Goal: Information Seeking & Learning: Learn about a topic

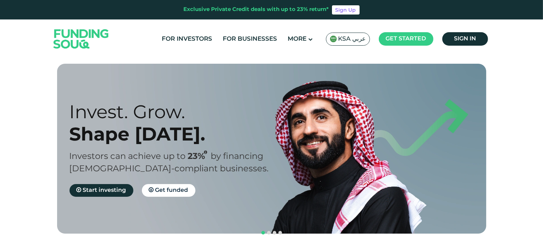
click at [195, 35] on link "For Investors" at bounding box center [187, 39] width 54 height 12
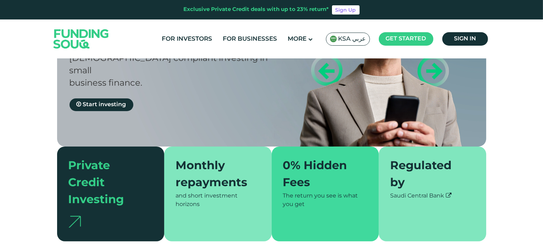
scroll to position [142, 0]
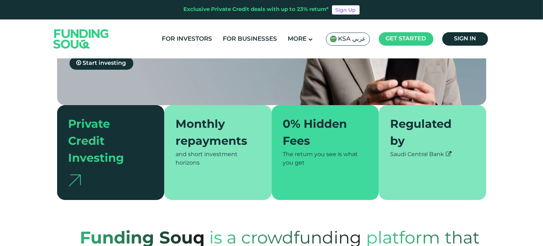
click at [212, 127] on div "Monthly repayments" at bounding box center [213, 134] width 76 height 34
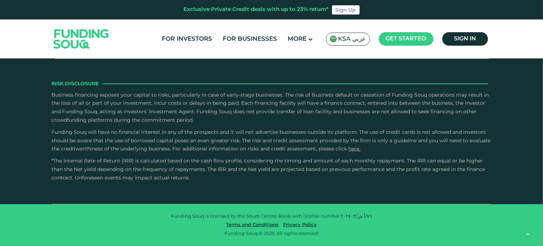
scroll to position [1382, 0]
type tc-range-slider "1"
drag, startPoint x: 289, startPoint y: 138, endPoint x: 197, endPoint y: 137, distance: 92.2
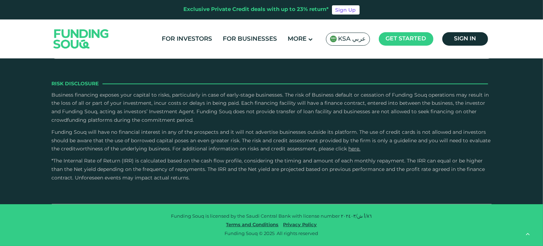
radio input "true"
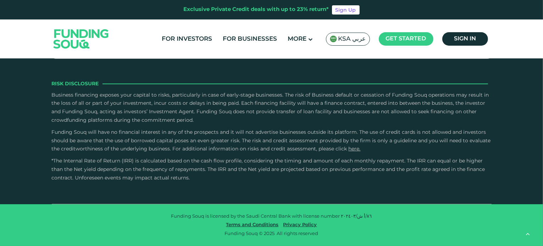
radio input "true"
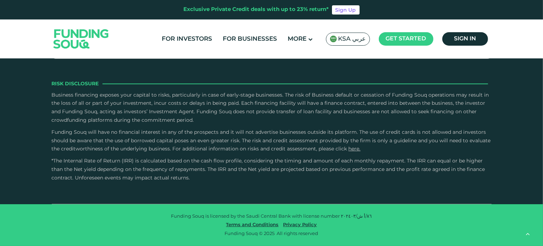
radio input "true"
type tc-range-slider "10000"
drag, startPoint x: 85, startPoint y: 141, endPoint x: 75, endPoint y: 142, distance: 10.3
type tc-range-slider "20000"
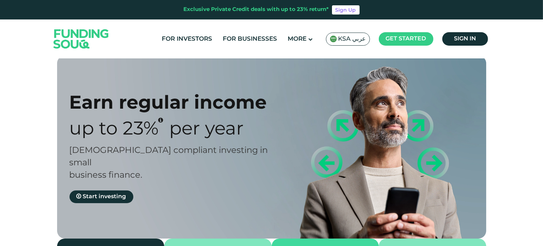
scroll to position [0, 0]
